Goal: Information Seeking & Learning: Learn about a topic

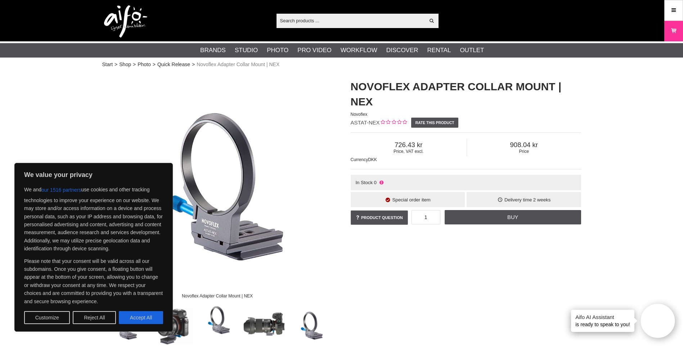
click at [142, 321] on button "Accept All" at bounding box center [141, 317] width 44 height 13
checkbox input "true"
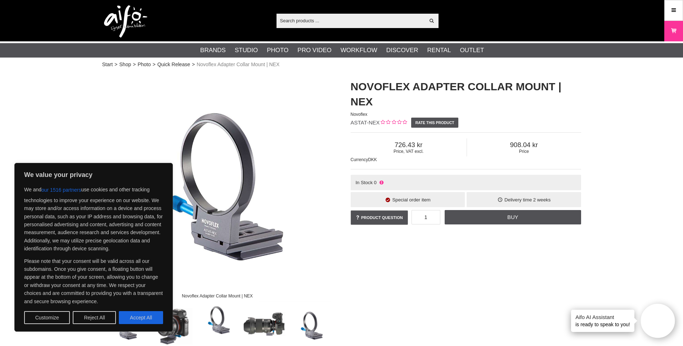
checkbox input "true"
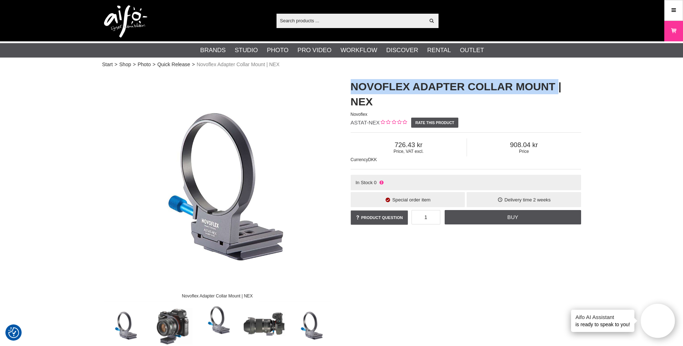
drag, startPoint x: 557, startPoint y: 85, endPoint x: 342, endPoint y: 83, distance: 214.6
click at [342, 83] on div "Novoflex Adapter Collar Mount | NEX Novoflex ASTAT-NEX Rate this product Price,…" at bounding box center [466, 153] width 248 height 162
click at [171, 333] on img at bounding box center [171, 326] width 44 height 44
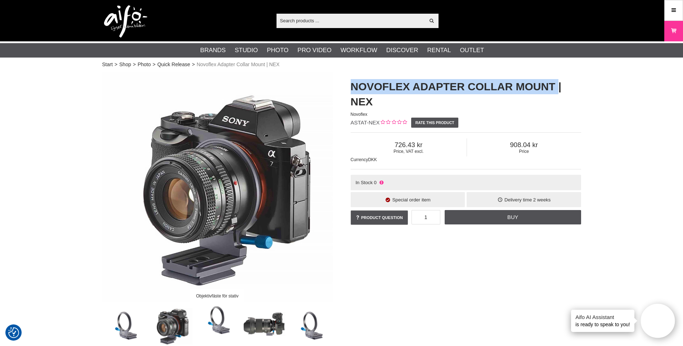
click at [253, 333] on img at bounding box center [264, 326] width 44 height 44
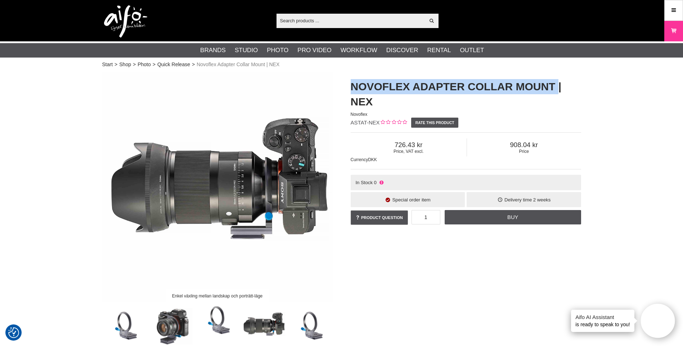
click at [305, 326] on img at bounding box center [310, 326] width 44 height 44
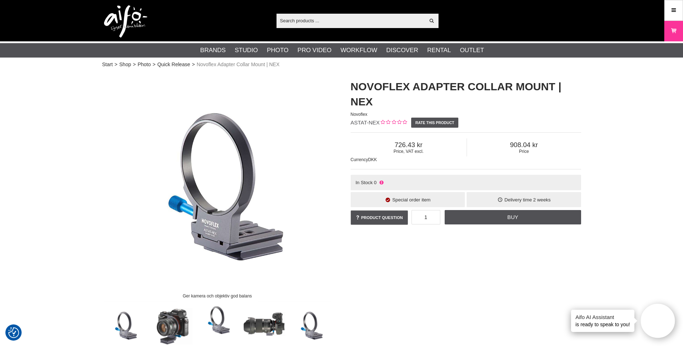
click at [378, 98] on h1 "Novoflex Adapter Collar Mount | NEX" at bounding box center [466, 94] width 230 height 30
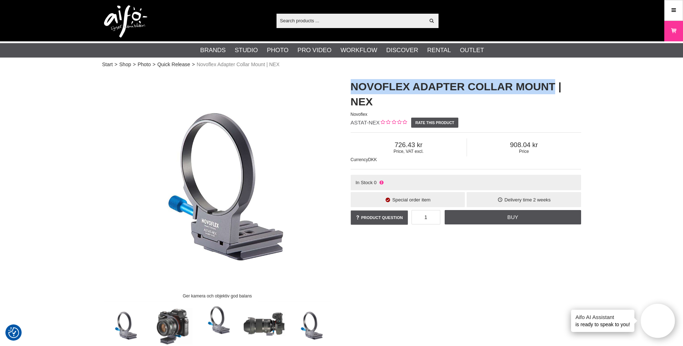
drag, startPoint x: 556, startPoint y: 84, endPoint x: 351, endPoint y: 85, distance: 204.5
click at [351, 85] on h1 "Novoflex Adapter Collar Mount | NEX" at bounding box center [466, 94] width 230 height 30
copy h1 "Novoflex Adapter Collar Mount"
